Goal: Task Accomplishment & Management: Manage account settings

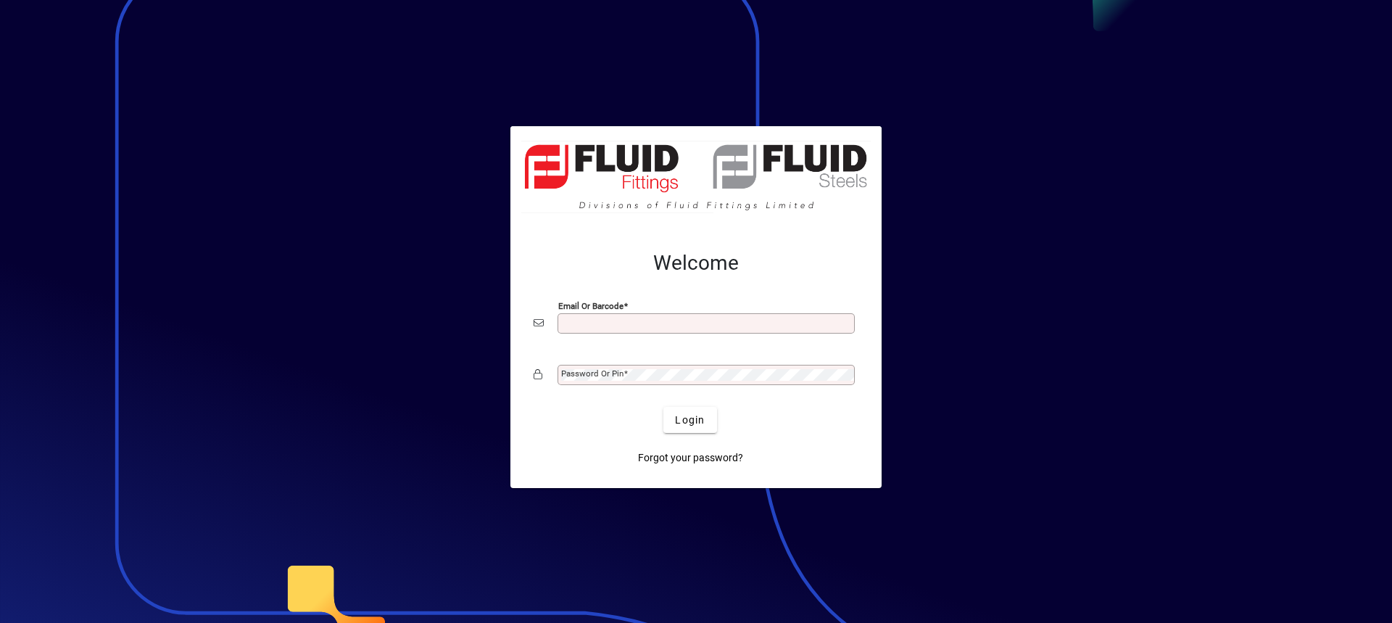
click at [583, 328] on input "Email or Barcode" at bounding box center [707, 323] width 293 height 12
type input "**********"
click at [566, 368] on mat-label "Password or Pin" at bounding box center [592, 373] width 62 height 10
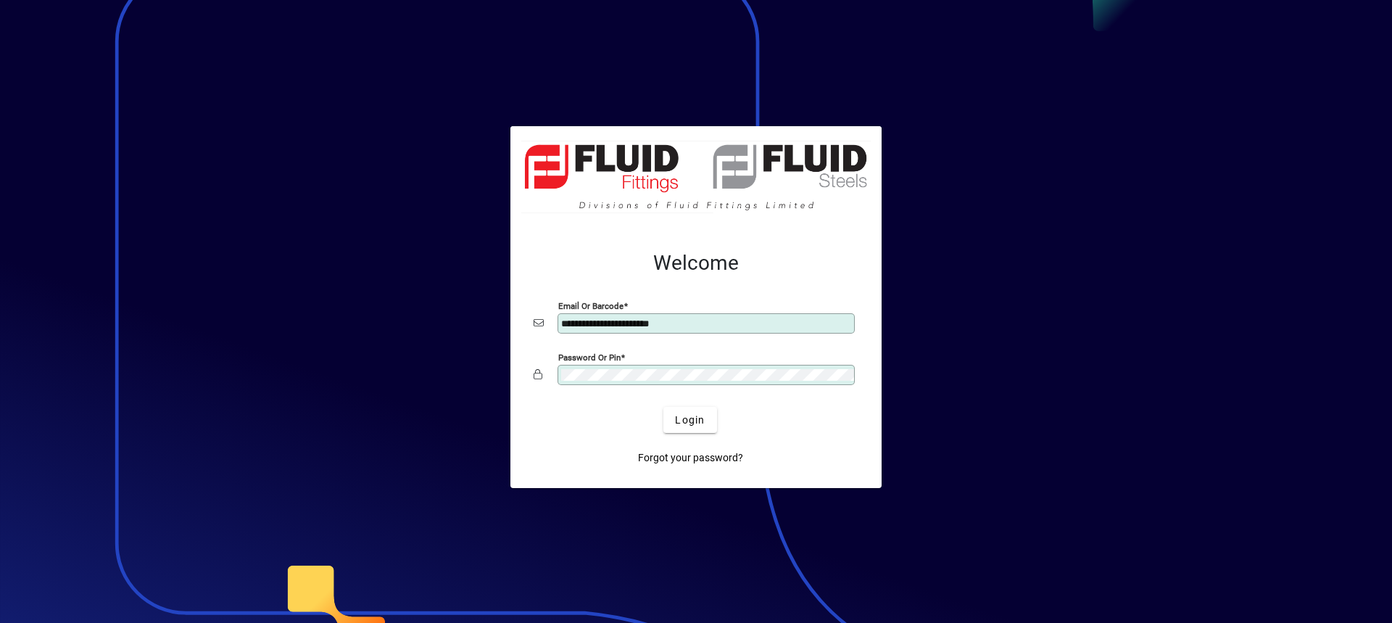
click at [663, 407] on button "Login" at bounding box center [689, 420] width 53 height 26
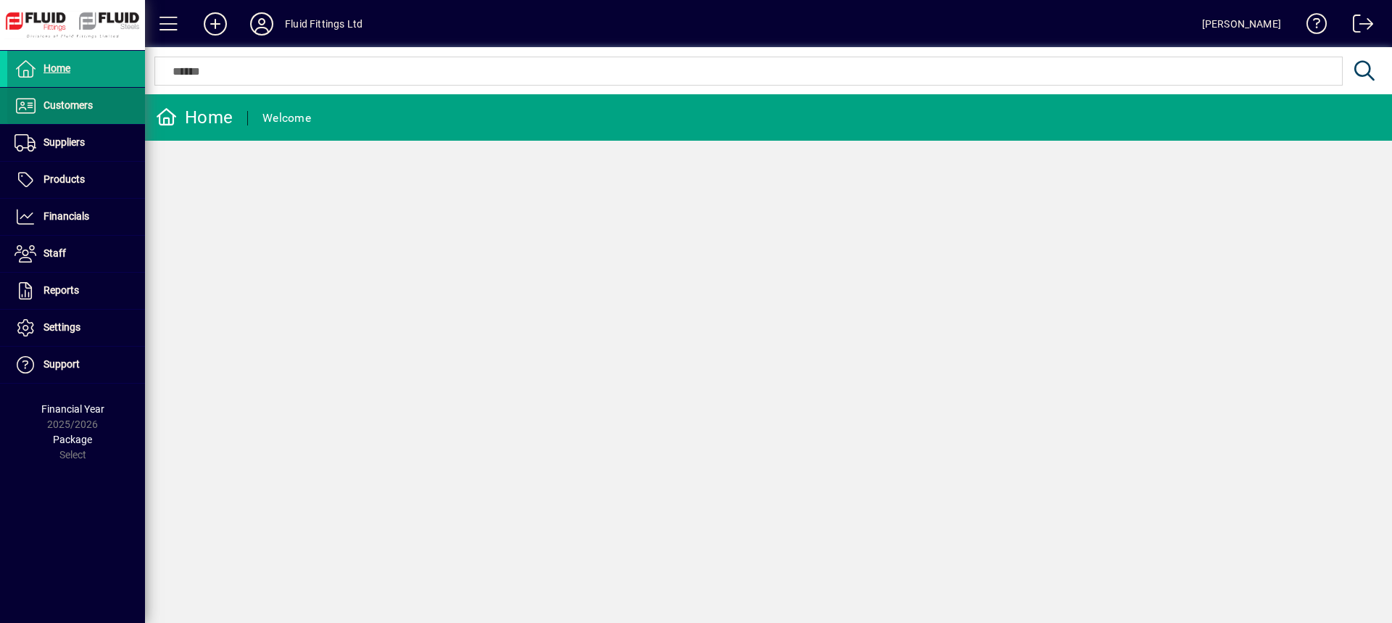
click at [72, 99] on span "Customers" at bounding box center [67, 105] width 49 height 12
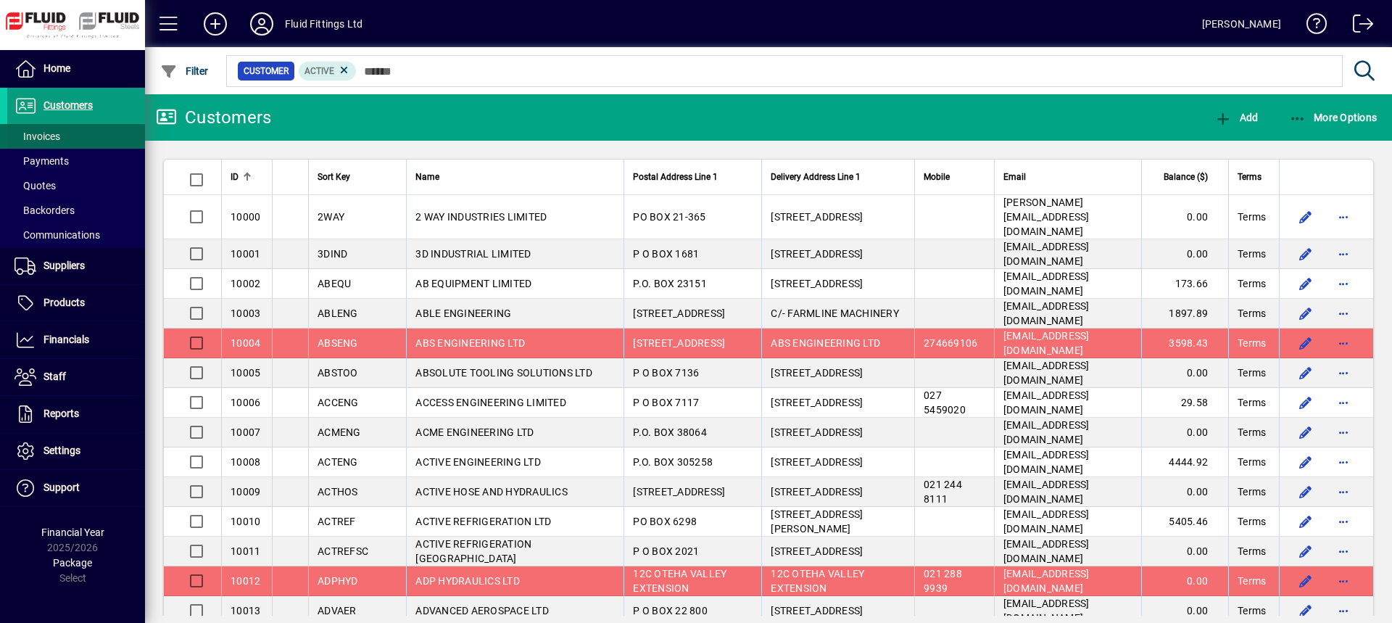
click at [70, 141] on span at bounding box center [76, 136] width 138 height 35
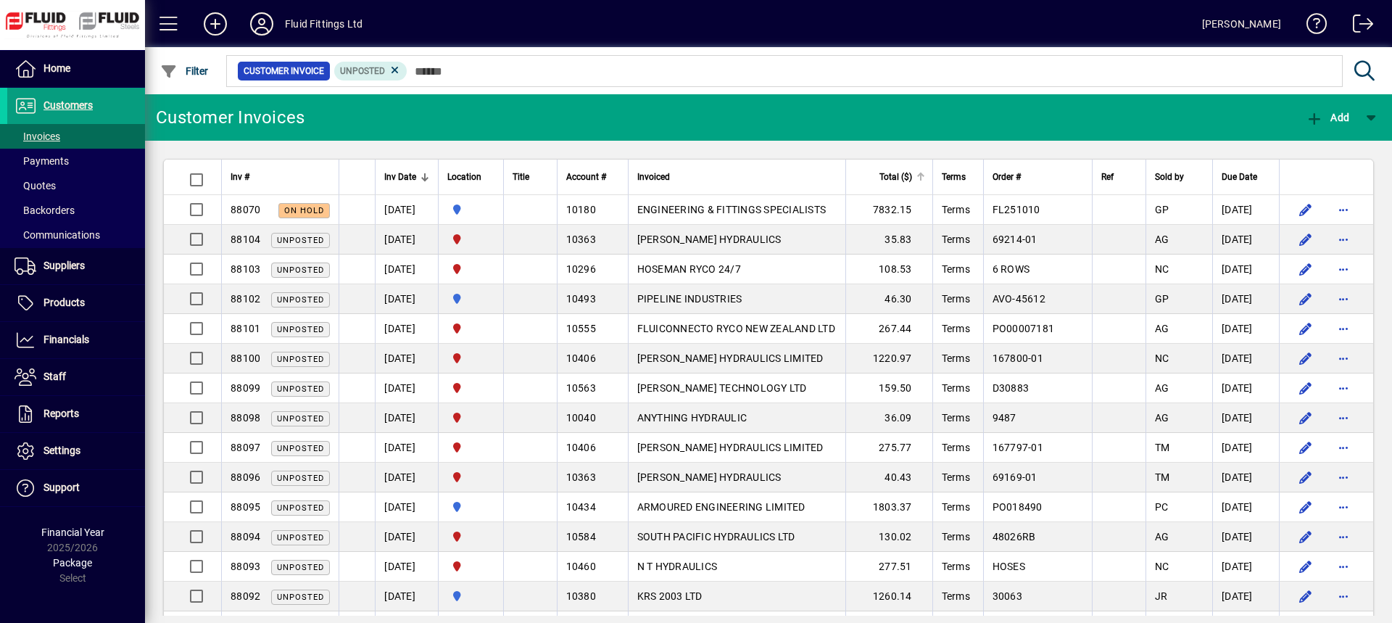
click at [884, 173] on div "Total ($)" at bounding box center [890, 177] width 70 height 16
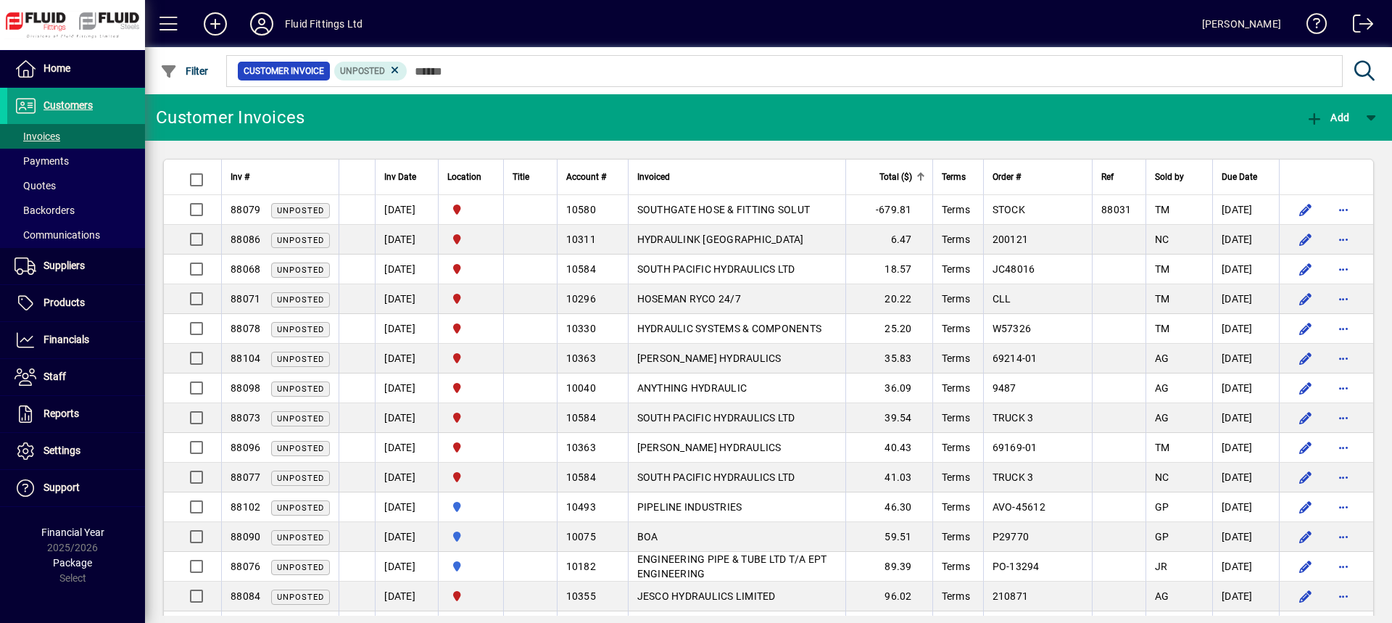
click at [884, 173] on div "Total ($)" at bounding box center [890, 177] width 70 height 16
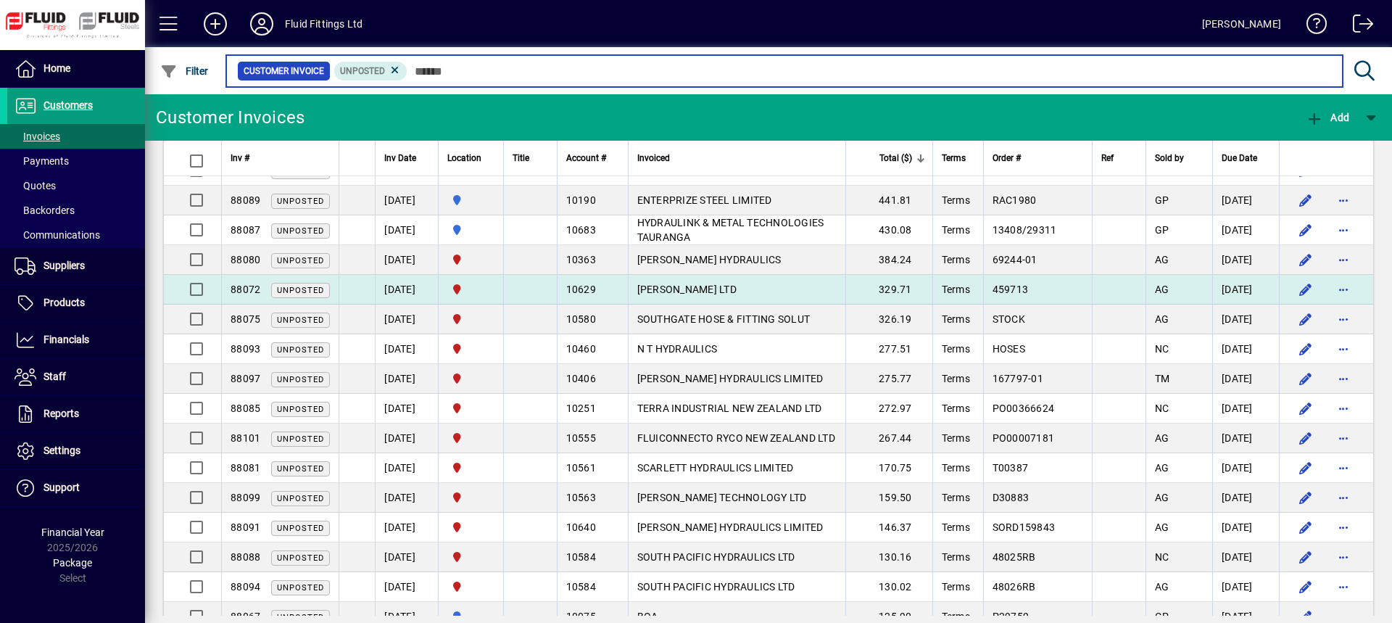
scroll to position [72, 0]
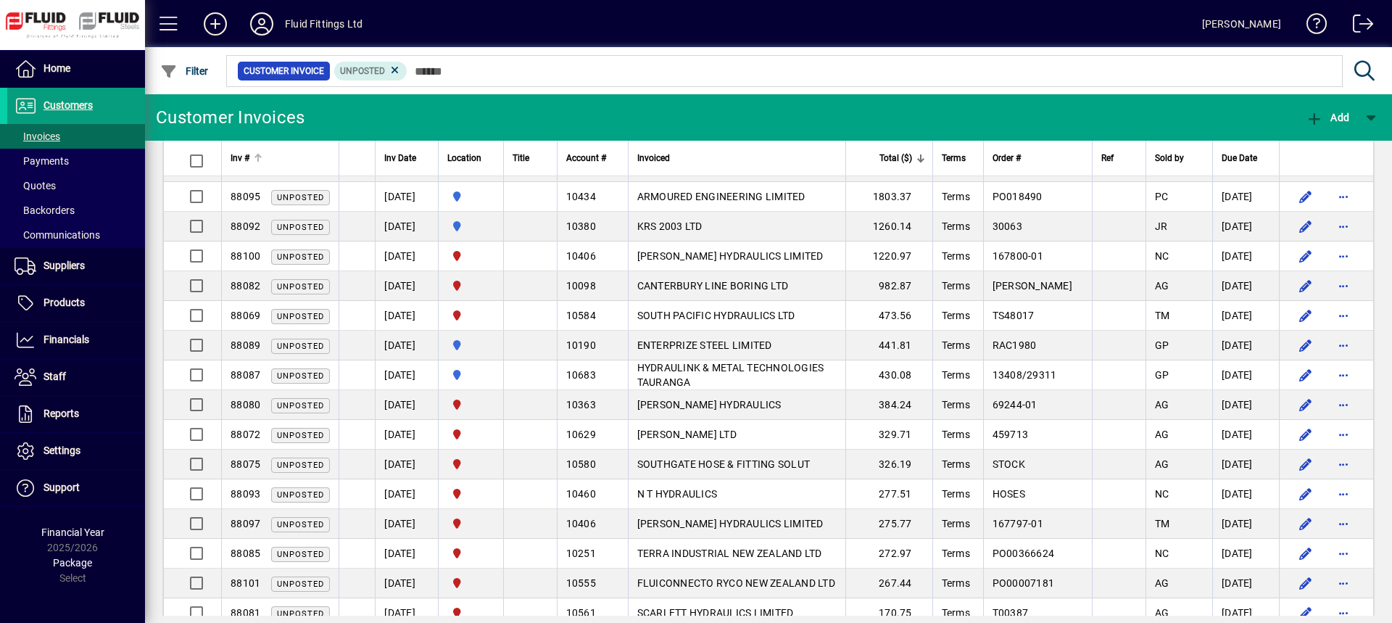
click at [309, 165] on div "Inv #" at bounding box center [279, 158] width 99 height 16
